Goal: Information Seeking & Learning: Learn about a topic

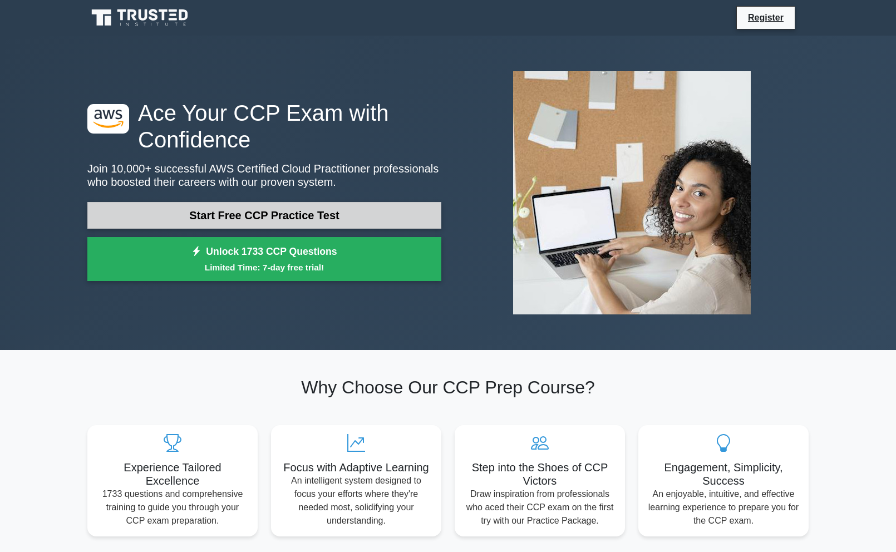
click at [340, 218] on link "Start Free CCP Practice Test" at bounding box center [264, 215] width 354 height 27
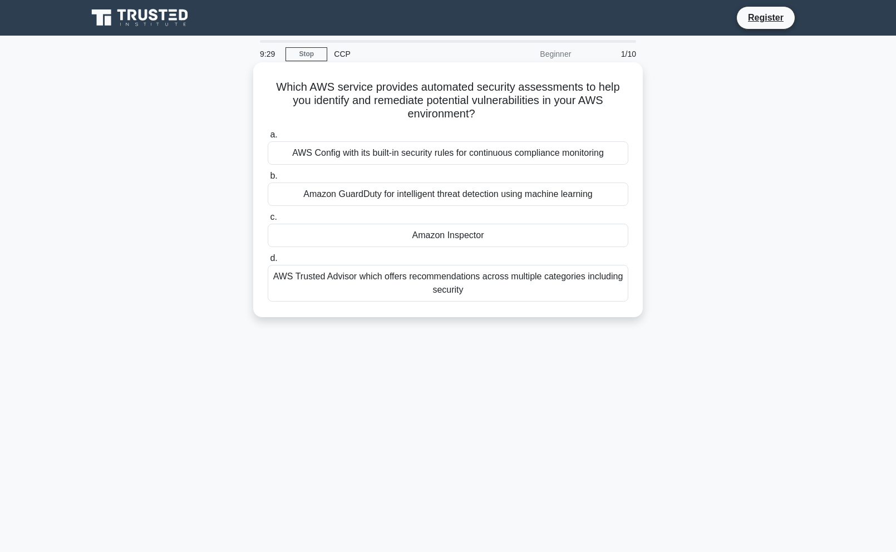
click at [353, 198] on div "Amazon GuardDuty for intelligent threat detection using machine learning" at bounding box center [448, 194] width 361 height 23
click at [268, 180] on input "b. Amazon GuardDuty for intelligent threat detection using machine learning" at bounding box center [268, 176] width 0 height 7
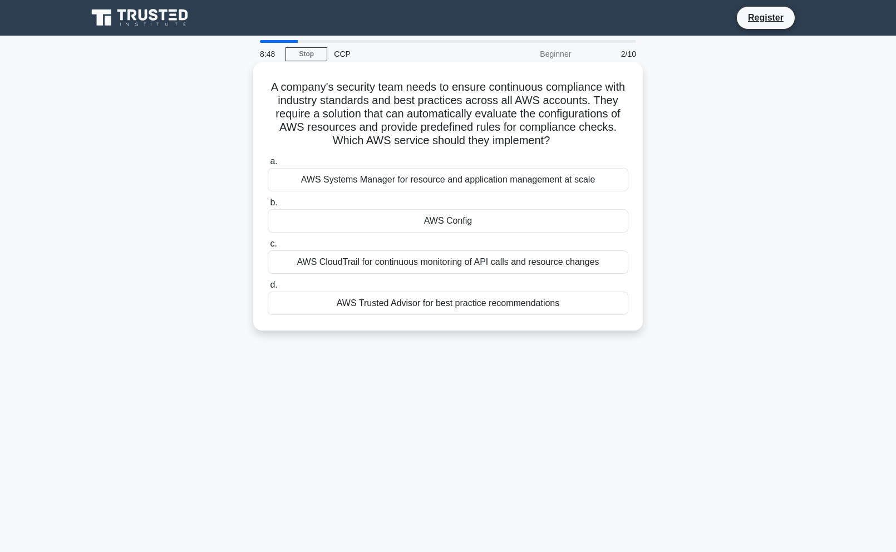
click at [432, 301] on div "AWS Trusted Advisor for best practice recommendations" at bounding box center [448, 303] width 361 height 23
click at [268, 289] on input "d. AWS Trusted Advisor for best practice recommendations" at bounding box center [268, 285] width 0 height 7
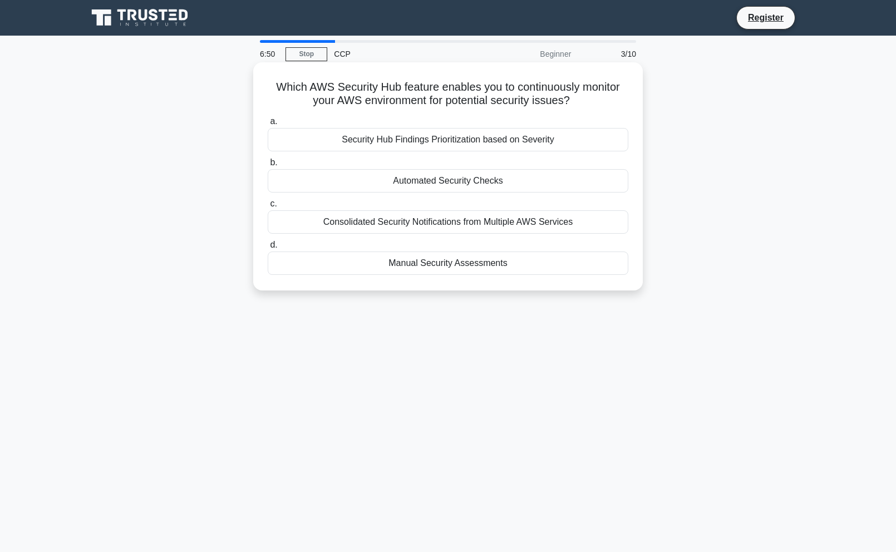
click at [451, 187] on div "Automated Security Checks" at bounding box center [448, 180] width 361 height 23
click at [268, 166] on input "b. Automated Security Checks" at bounding box center [268, 162] width 0 height 7
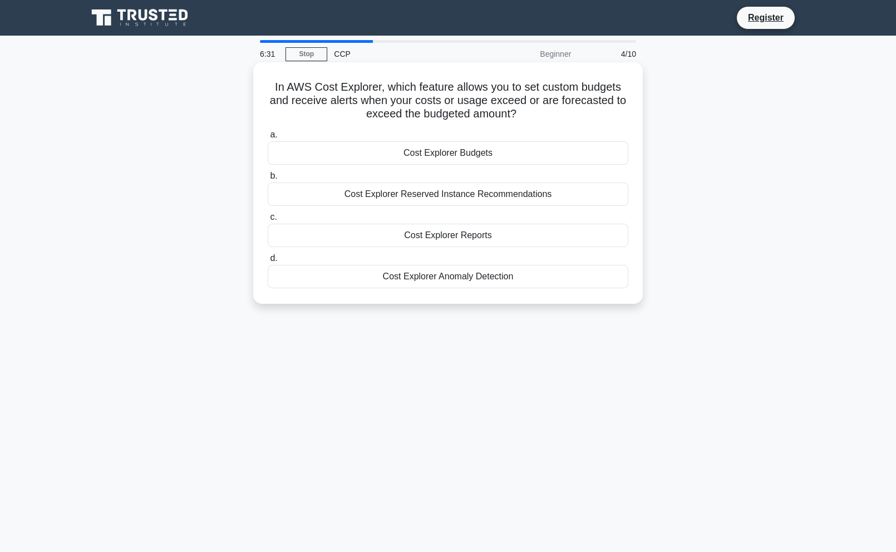
click at [466, 155] on div "Cost Explorer Budgets" at bounding box center [448, 152] width 361 height 23
click at [268, 139] on input "a. Cost Explorer Budgets" at bounding box center [268, 134] width 0 height 7
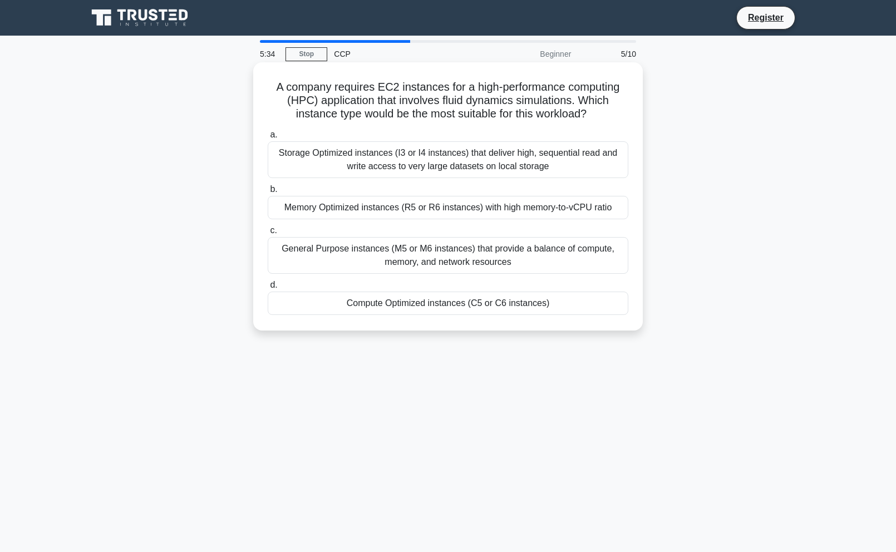
click at [453, 164] on div "Storage Optimized instances (I3 or I4 instances) that deliver high, sequential …" at bounding box center [448, 159] width 361 height 37
click at [268, 139] on input "a. Storage Optimized instances (I3 or I4 instances) that deliver high, sequenti…" at bounding box center [268, 134] width 0 height 7
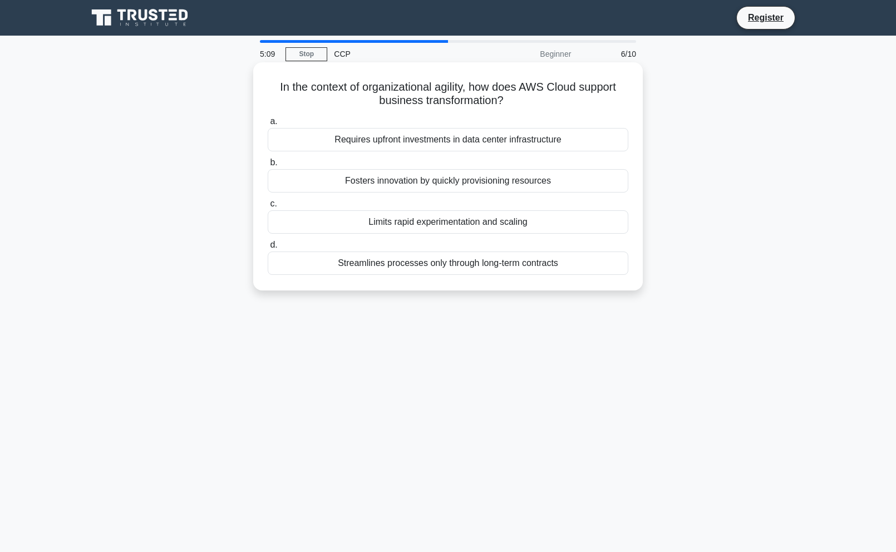
click at [445, 181] on div "Fosters innovation by quickly provisioning resources" at bounding box center [448, 180] width 361 height 23
click at [268, 166] on input "b. Fosters innovation by quickly provisioning resources" at bounding box center [268, 162] width 0 height 7
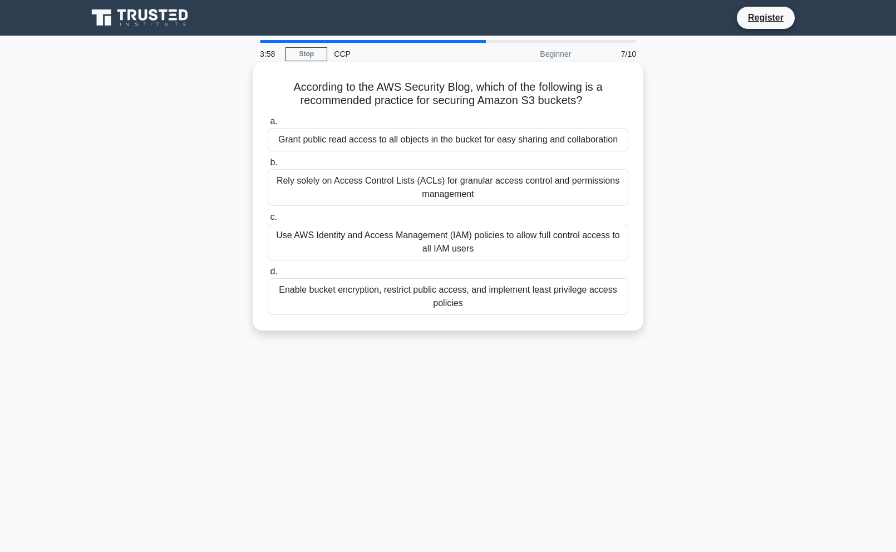
click at [369, 292] on div "Enable bucket encryption, restrict public access, and implement least privilege…" at bounding box center [448, 296] width 361 height 37
click at [268, 276] on input "d. Enable bucket encryption, restrict public access, and implement least privil…" at bounding box center [268, 271] width 0 height 7
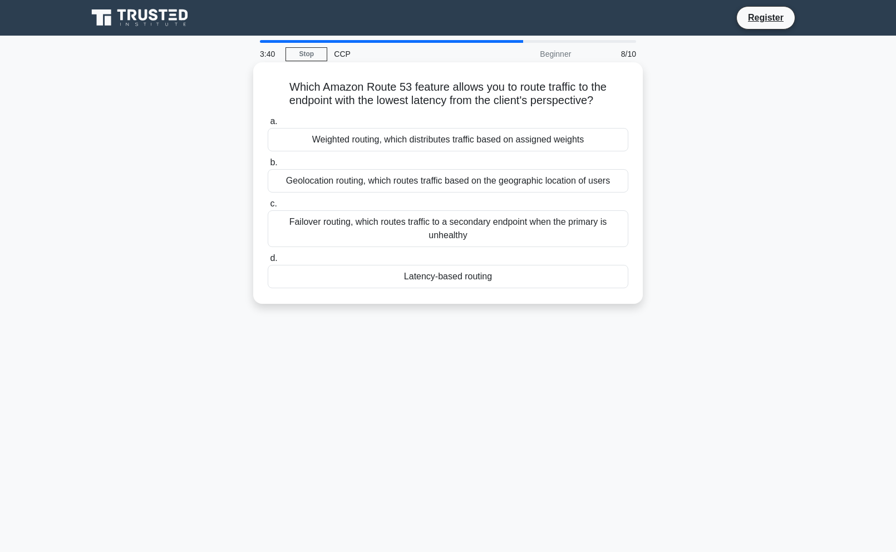
click at [413, 272] on div "Latency-based routing" at bounding box center [448, 276] width 361 height 23
click at [268, 262] on input "d. Latency-based routing" at bounding box center [268, 258] width 0 height 7
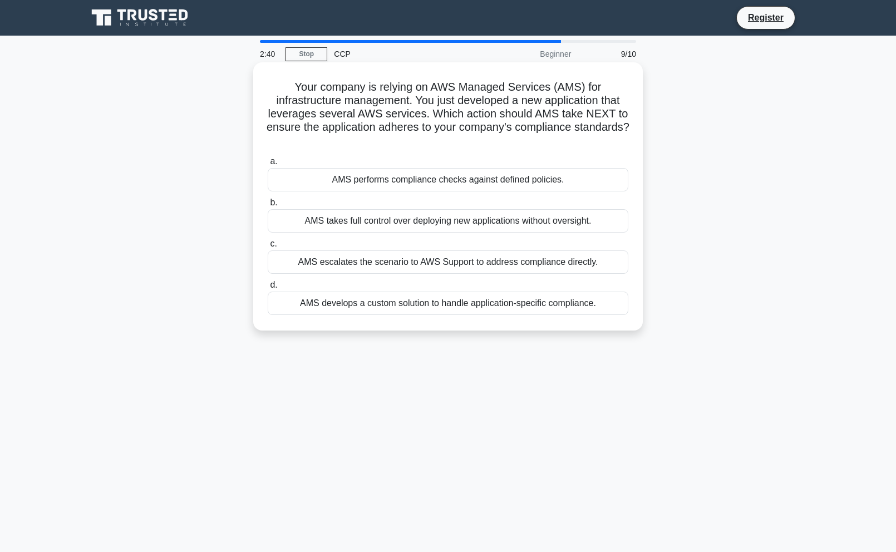
click at [444, 177] on div "AMS performs compliance checks against defined policies." at bounding box center [448, 179] width 361 height 23
click at [268, 165] on input "a. AMS performs compliance checks against defined policies." at bounding box center [268, 161] width 0 height 7
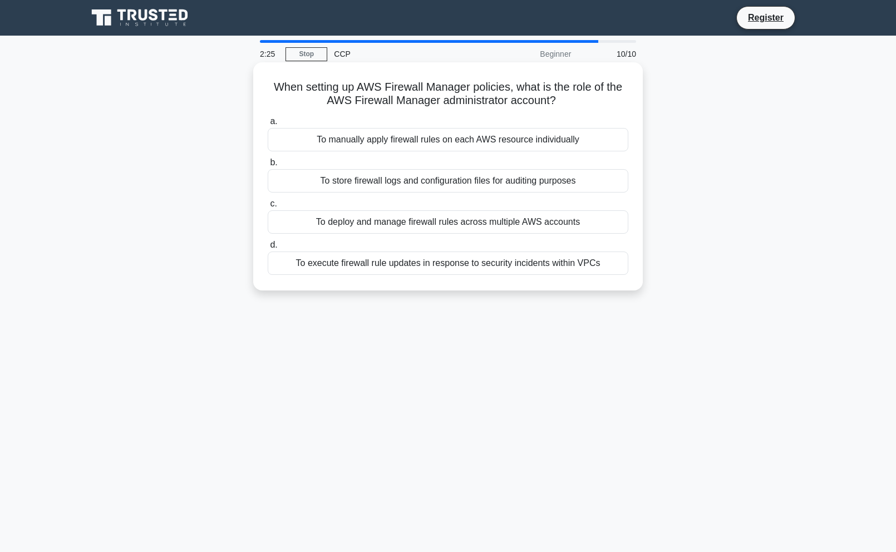
click at [349, 263] on div "To execute firewall rule updates in response to security incidents within VPCs" at bounding box center [448, 263] width 361 height 23
click at [268, 249] on input "d. To execute firewall rule updates in response to security incidents within VP…" at bounding box center [268, 245] width 0 height 7
